Goal: Complete application form

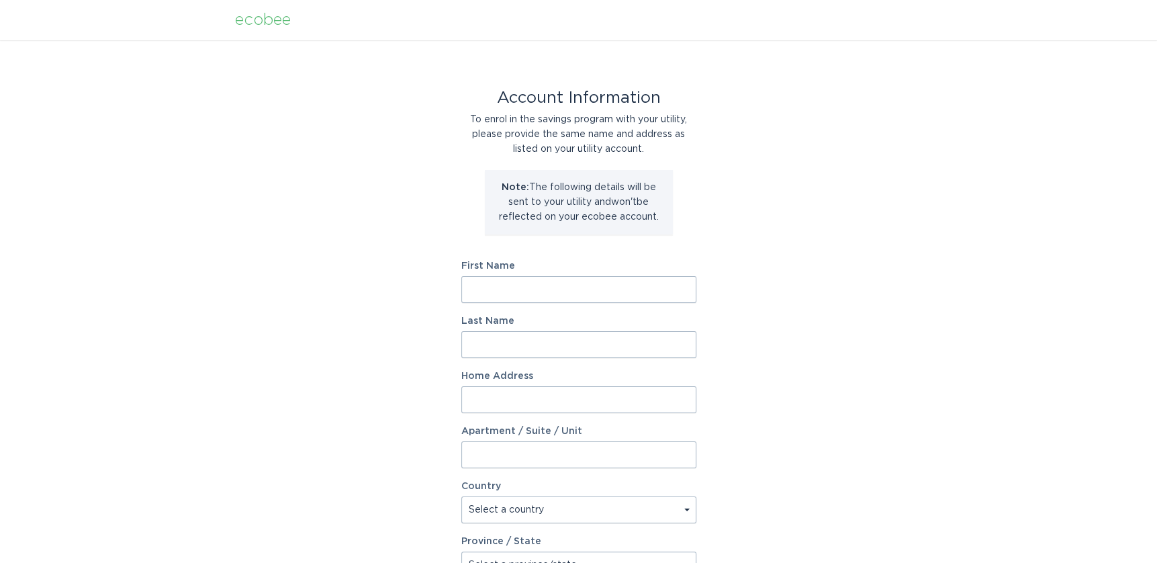
click at [526, 292] on input "First Name" at bounding box center [578, 289] width 235 height 27
click at [766, 217] on div "Account Information To enrol in the savings program with your utility, please p…" at bounding box center [578, 411] width 1157 height 742
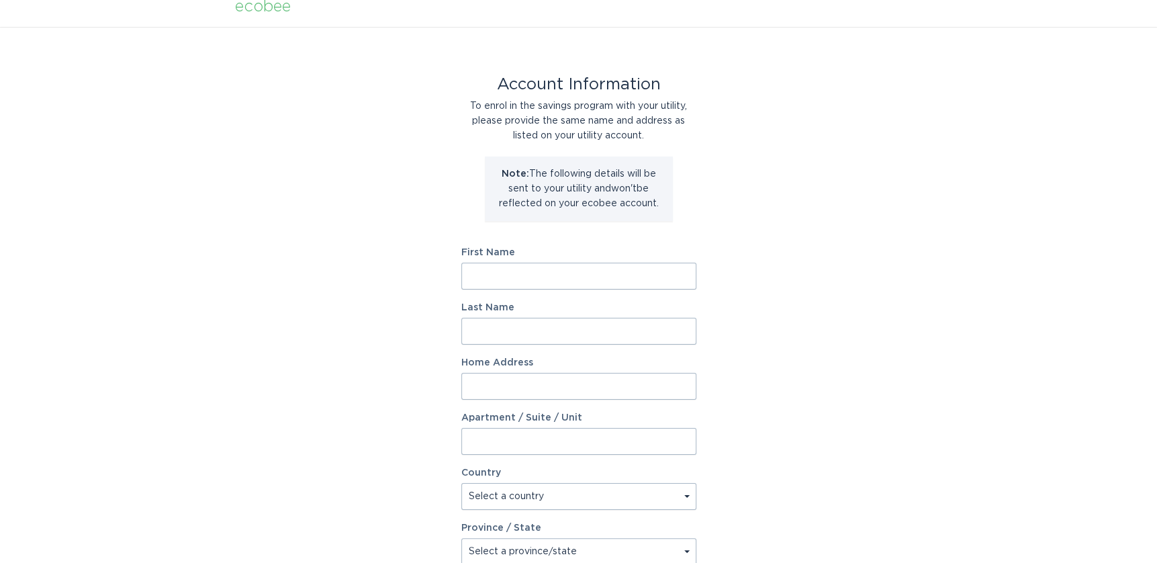
scroll to position [17, 0]
click at [526, 279] on input "First Name" at bounding box center [578, 272] width 235 height 27
type input "[PERSON_NAME]"
type input "03242"
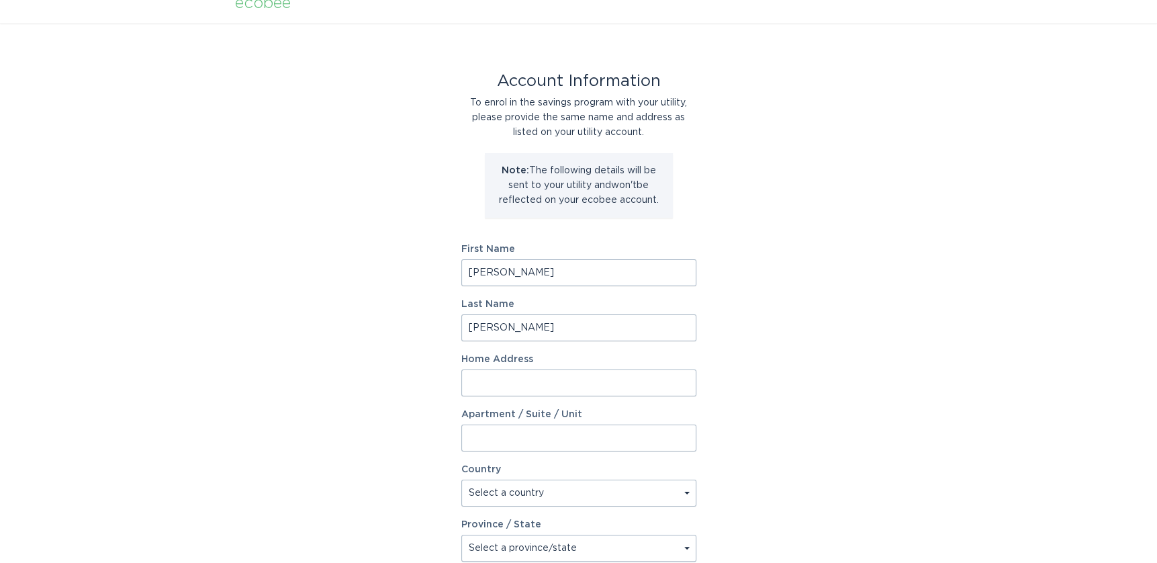
type input "[PERSON_NAME]"
click at [379, 301] on div "Account Information To enrol in the savings program with your utility, please p…" at bounding box center [578, 394] width 1157 height 742
click at [522, 380] on input "Home Address" at bounding box center [578, 382] width 235 height 27
type input "[STREET_ADDRESS]"
select select "US"
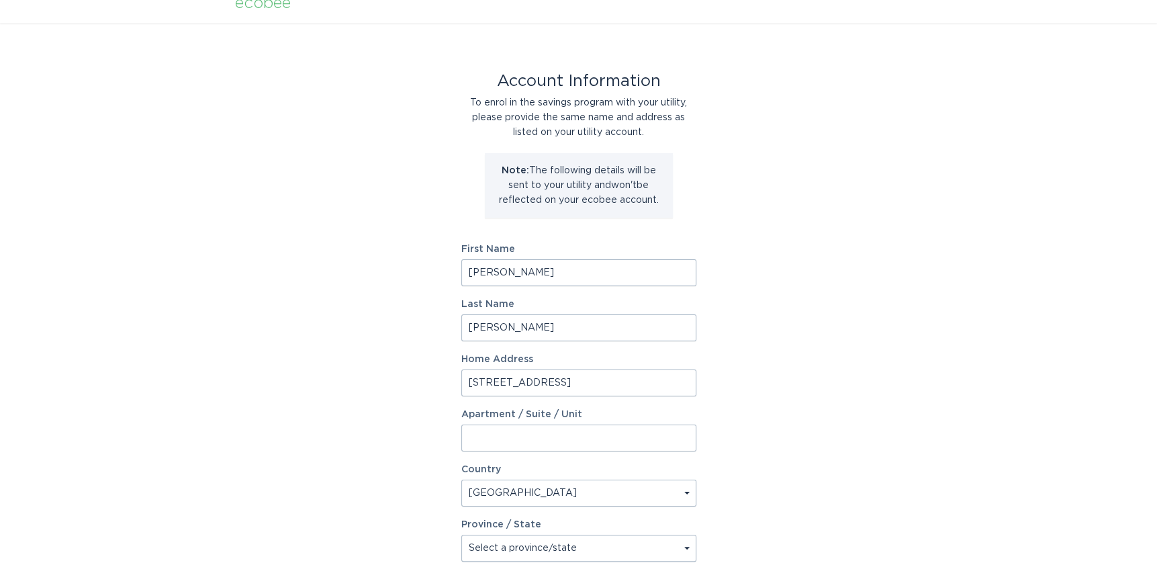
type input "Henniker, [GEOGRAPHIC_DATA]"
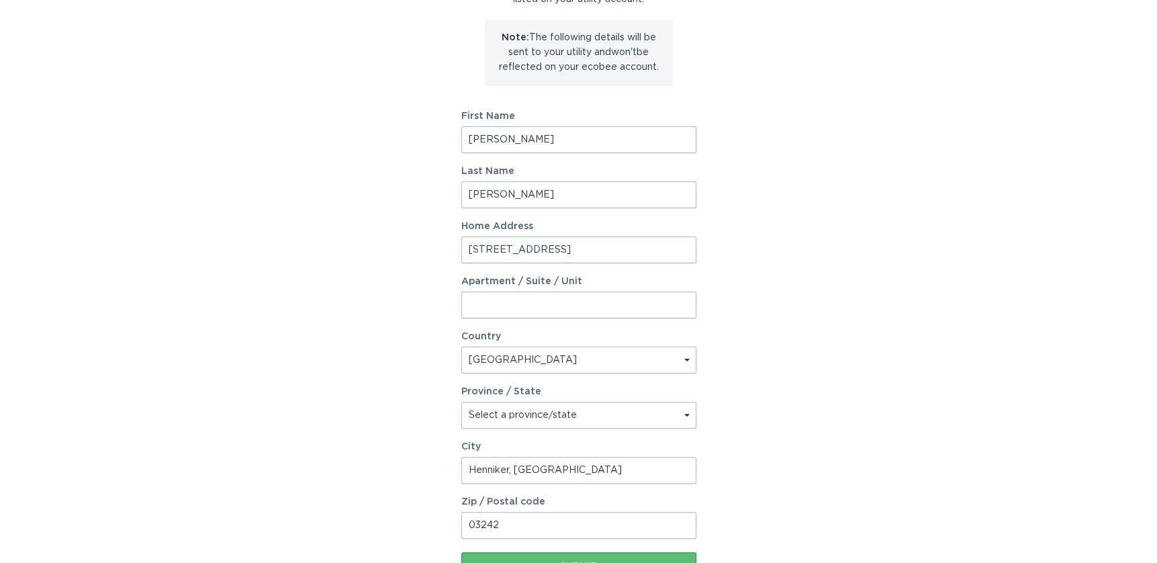
scroll to position [214, 0]
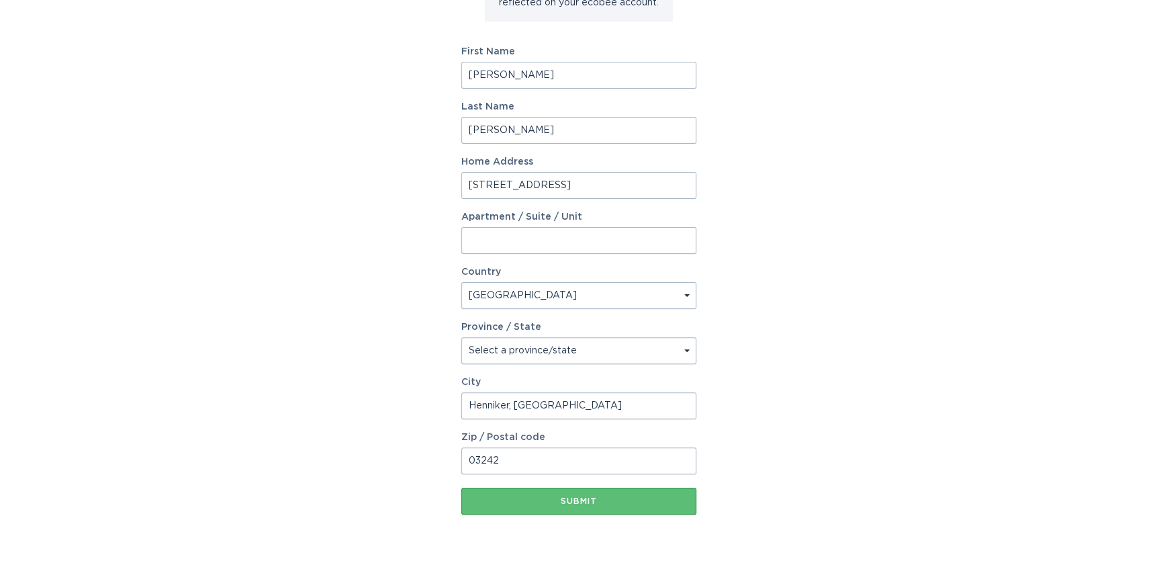
click at [473, 350] on select "Select a province/state [US_STATE] [US_STATE] [US_STATE] [US_STATE] [US_STATE] …" at bounding box center [578, 350] width 235 height 27
select select "NH"
click at [461, 337] on select "Select a province/state [US_STATE] [US_STATE] [US_STATE] [US_STATE] [US_STATE] …" at bounding box center [578, 350] width 235 height 27
click at [400, 338] on div "Account Information To enrol in the savings program with your utility, please p…" at bounding box center [578, 197] width 1157 height 742
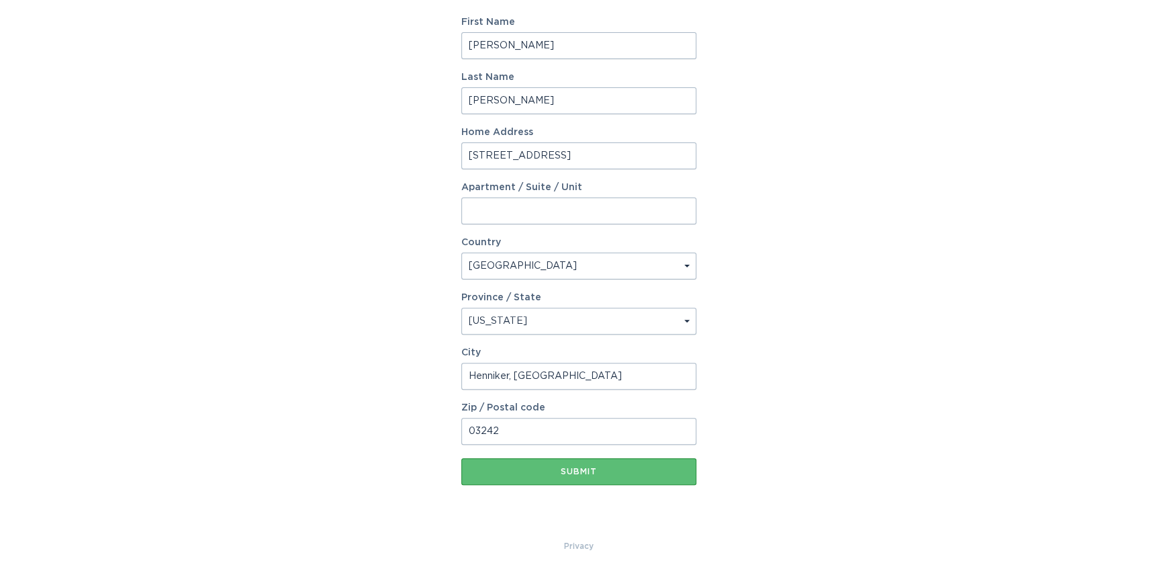
scroll to position [254, 0]
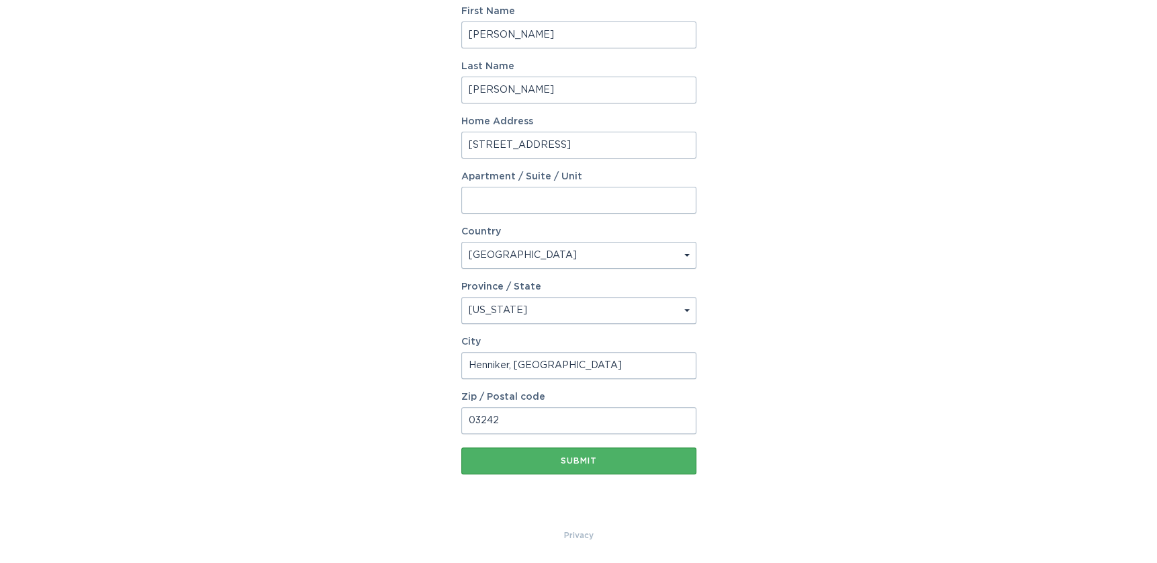
click at [544, 459] on div "Submit" at bounding box center [579, 461] width 222 height 8
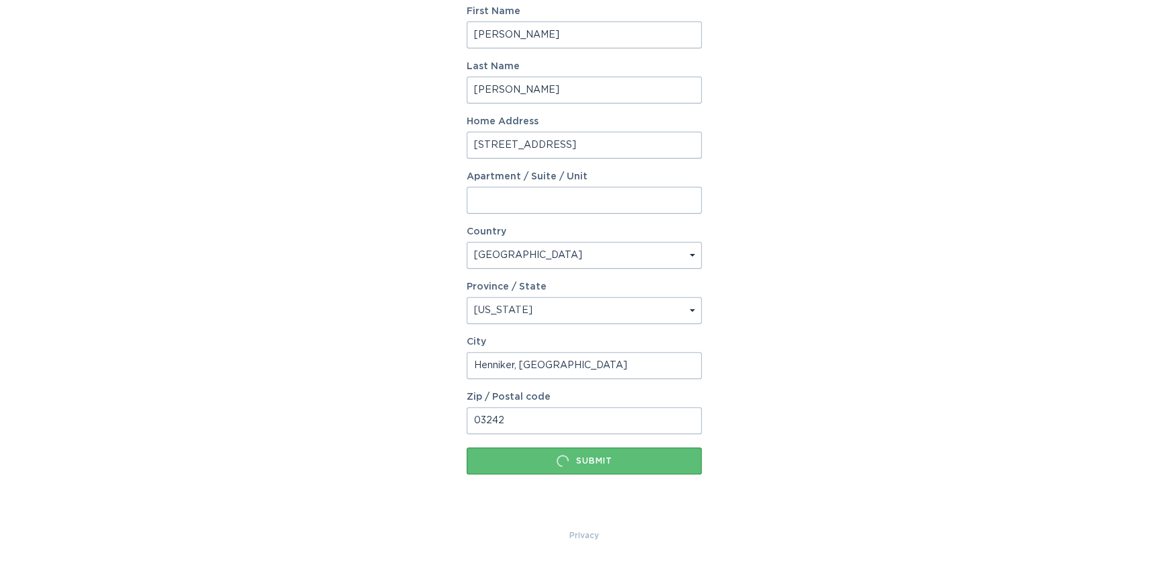
scroll to position [0, 0]
